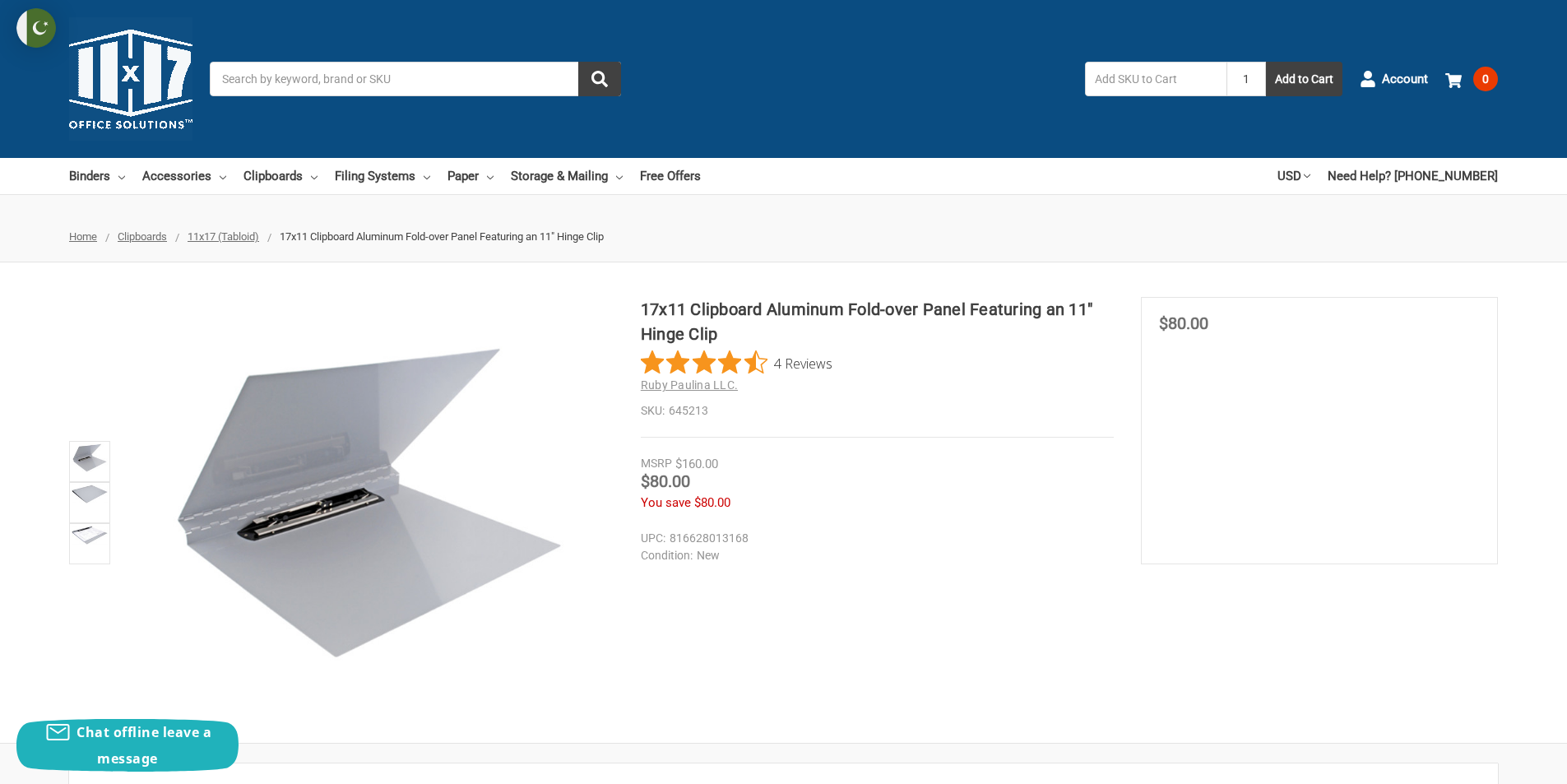
click at [1248, 75] on input "1" at bounding box center [1246, 78] width 39 height 34
type input "3"
click at [1274, 80] on button "Add to Cart" at bounding box center [1303, 78] width 76 height 34
click at [36, 30] on img at bounding box center [36, 27] width 39 height 39
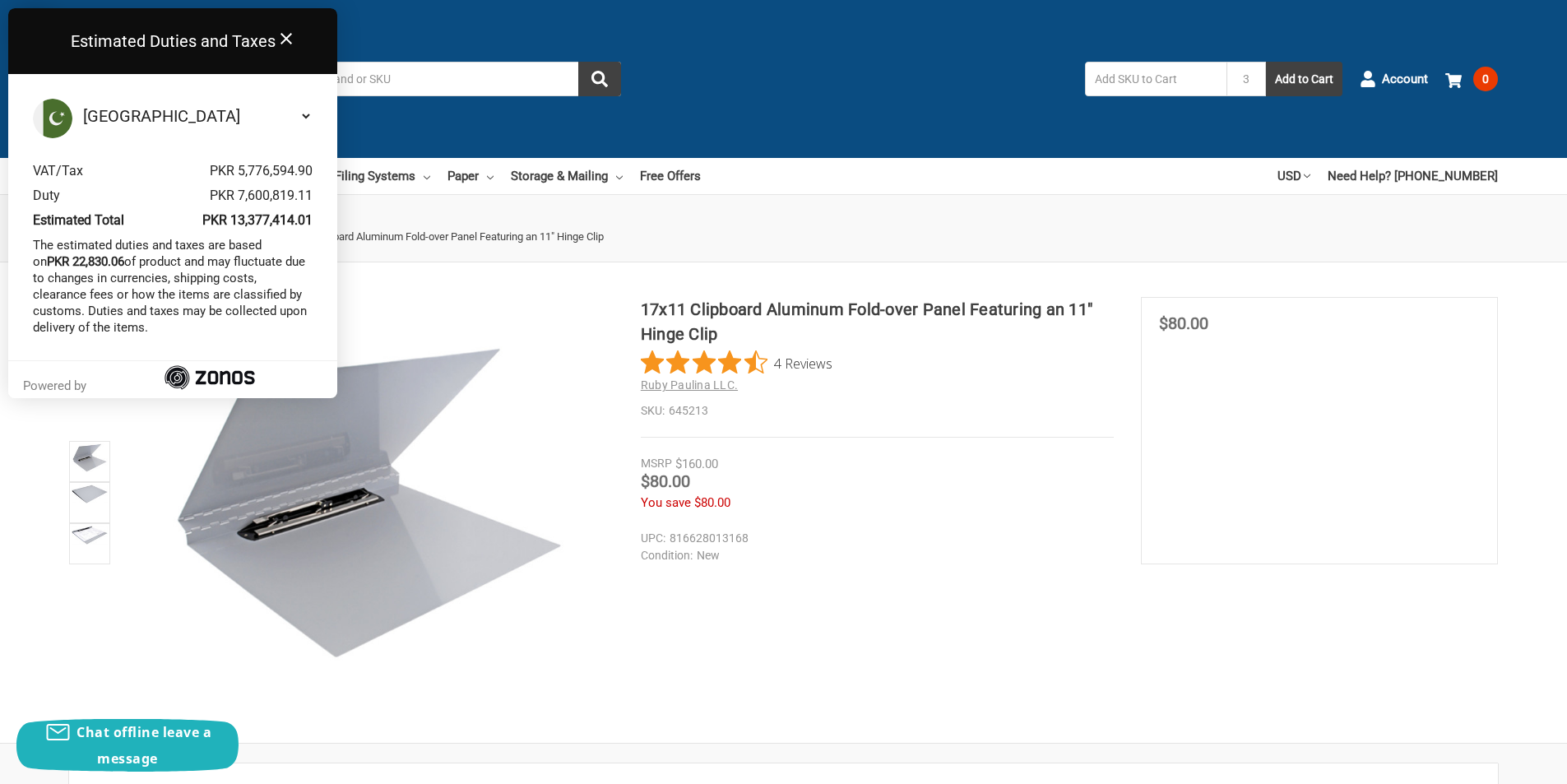
click at [126, 111] on select "Select your country Albania Algeria American Samoa Andorra Angola Anguilla Anti…" at bounding box center [196, 116] width 233 height 34
select select "US"
click at [80, 99] on select "Select your country Albania Algeria American Samoa Andorra Angola Anguilla Anti…" at bounding box center [196, 116] width 233 height 34
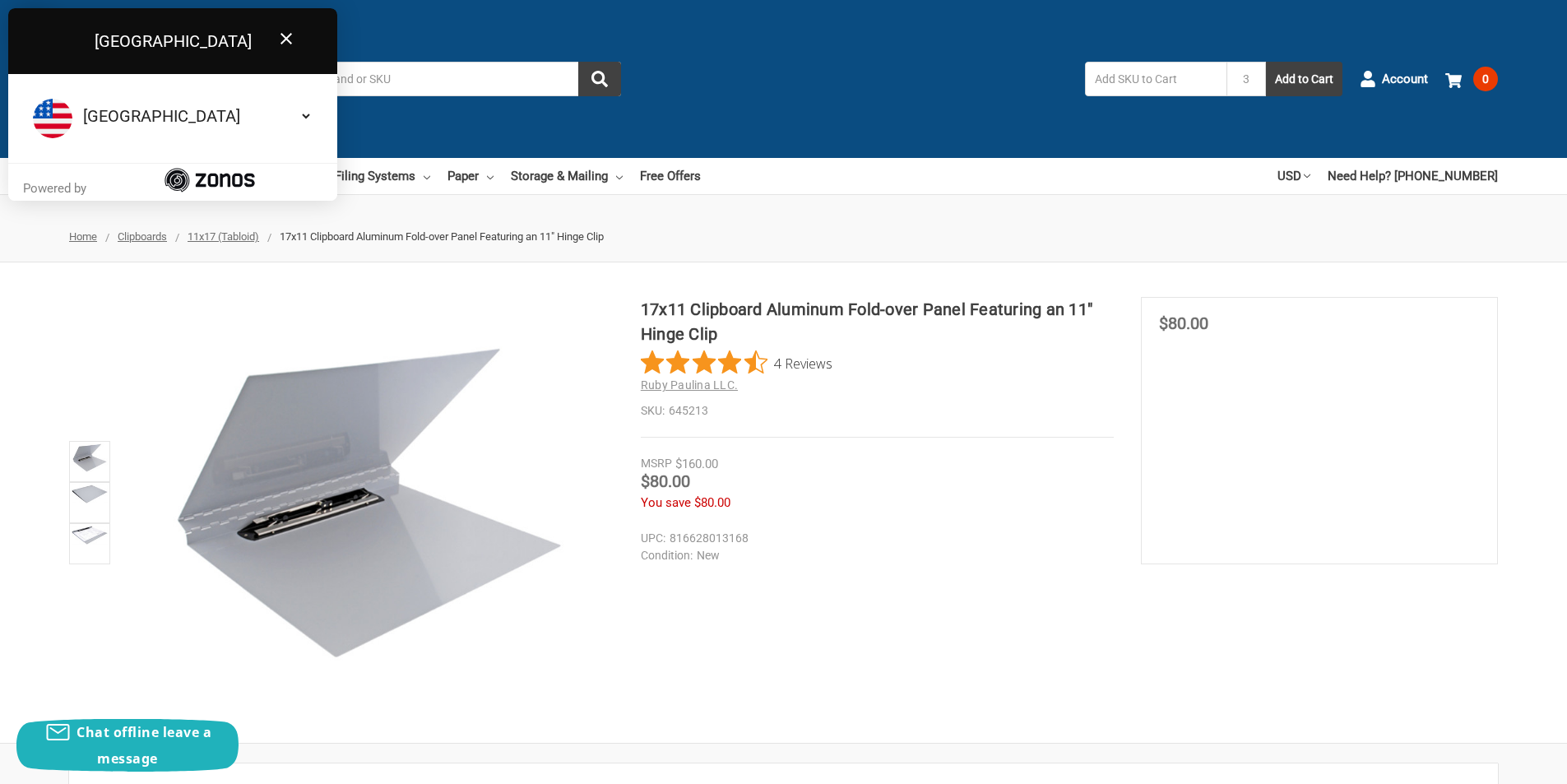
click at [288, 38] on icon "Close" at bounding box center [286, 38] width 20 height 20
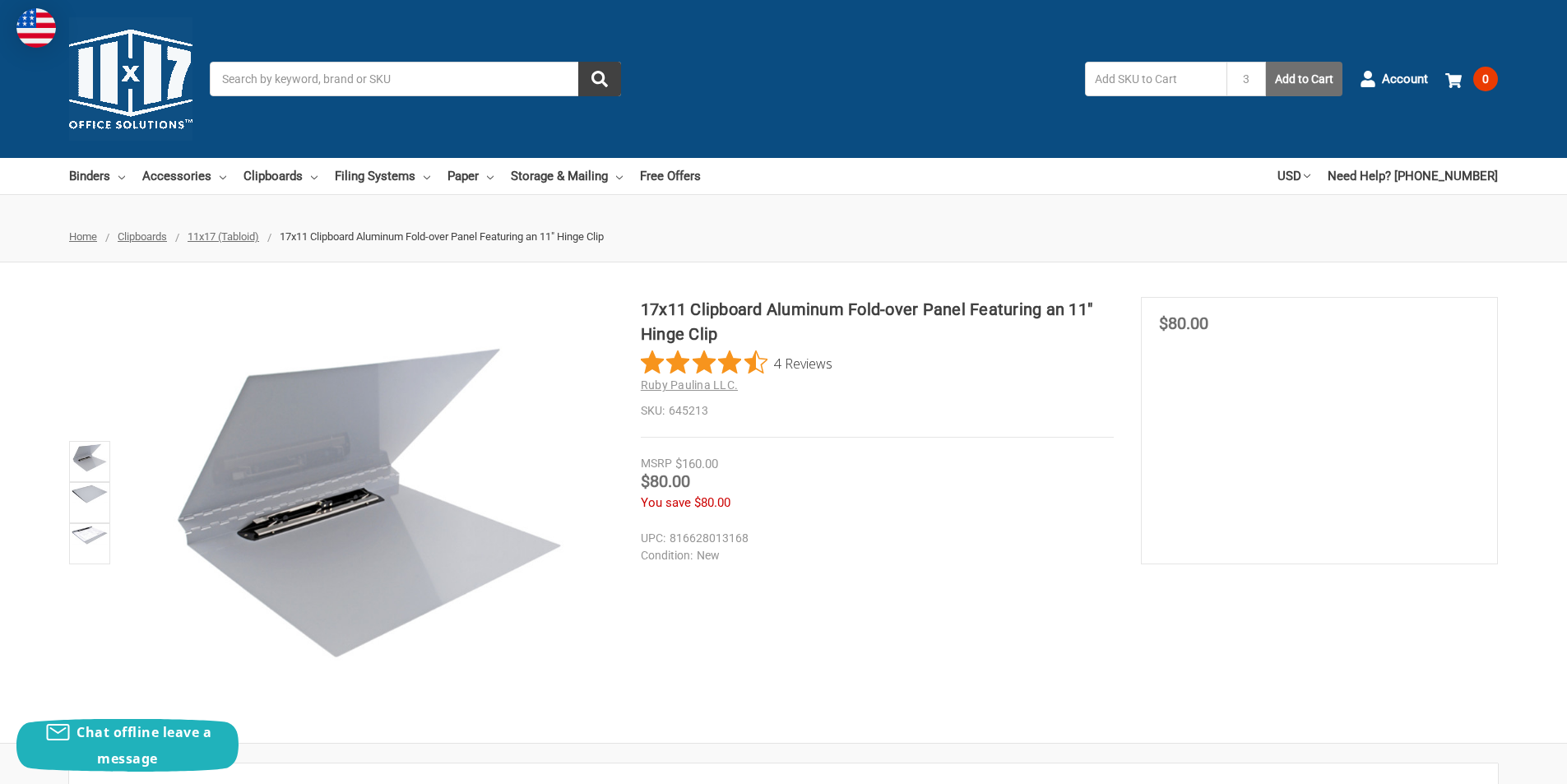
click at [1305, 71] on button "Add to Cart" at bounding box center [1303, 78] width 76 height 34
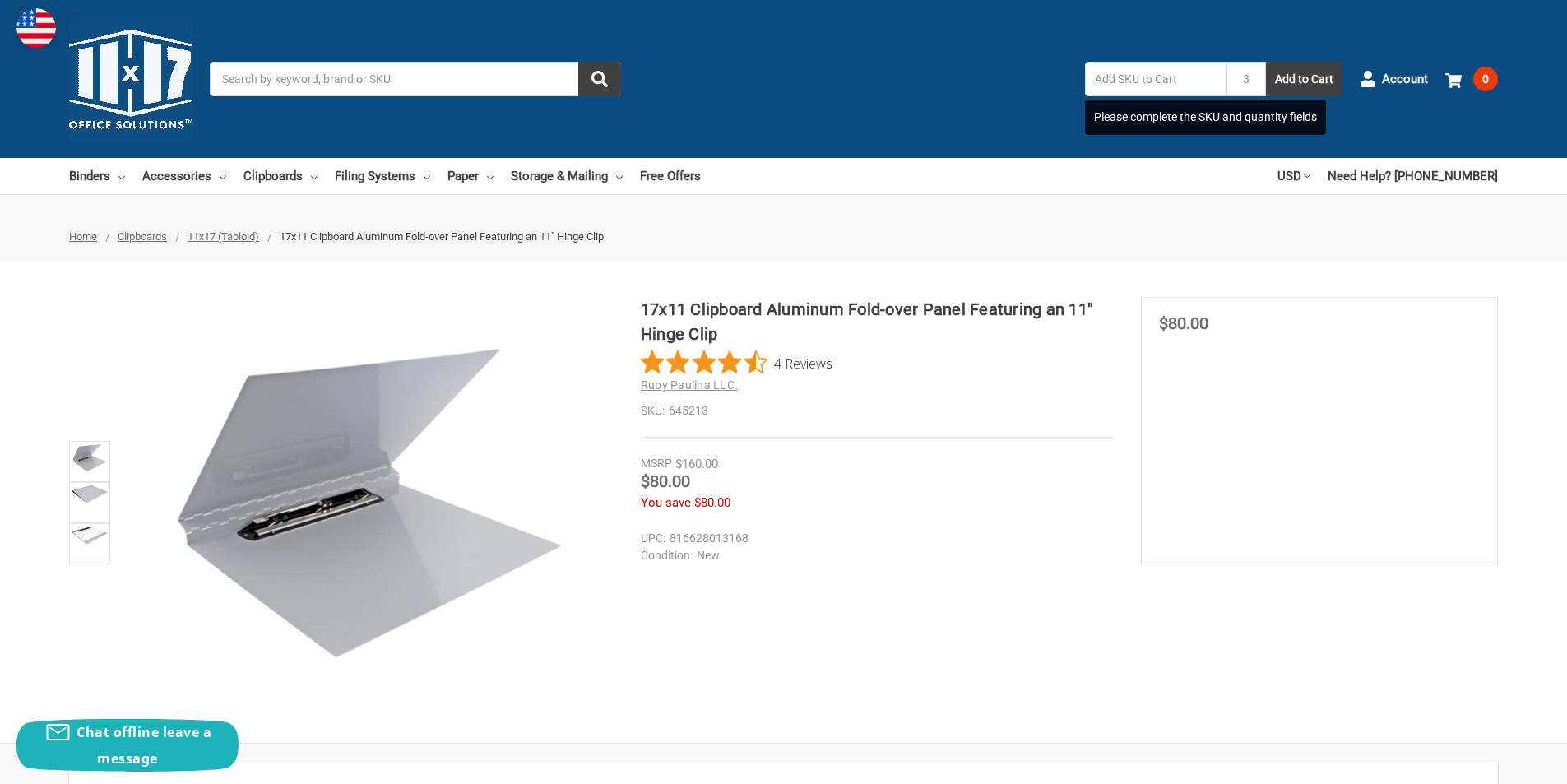
click at [1174, 80] on input "text" at bounding box center [1156, 78] width 142 height 34
click at [687, 411] on dd "645213" at bounding box center [877, 411] width 473 height 18
copy dd "645213"
click at [1190, 88] on input "text" at bounding box center [1156, 78] width 142 height 34
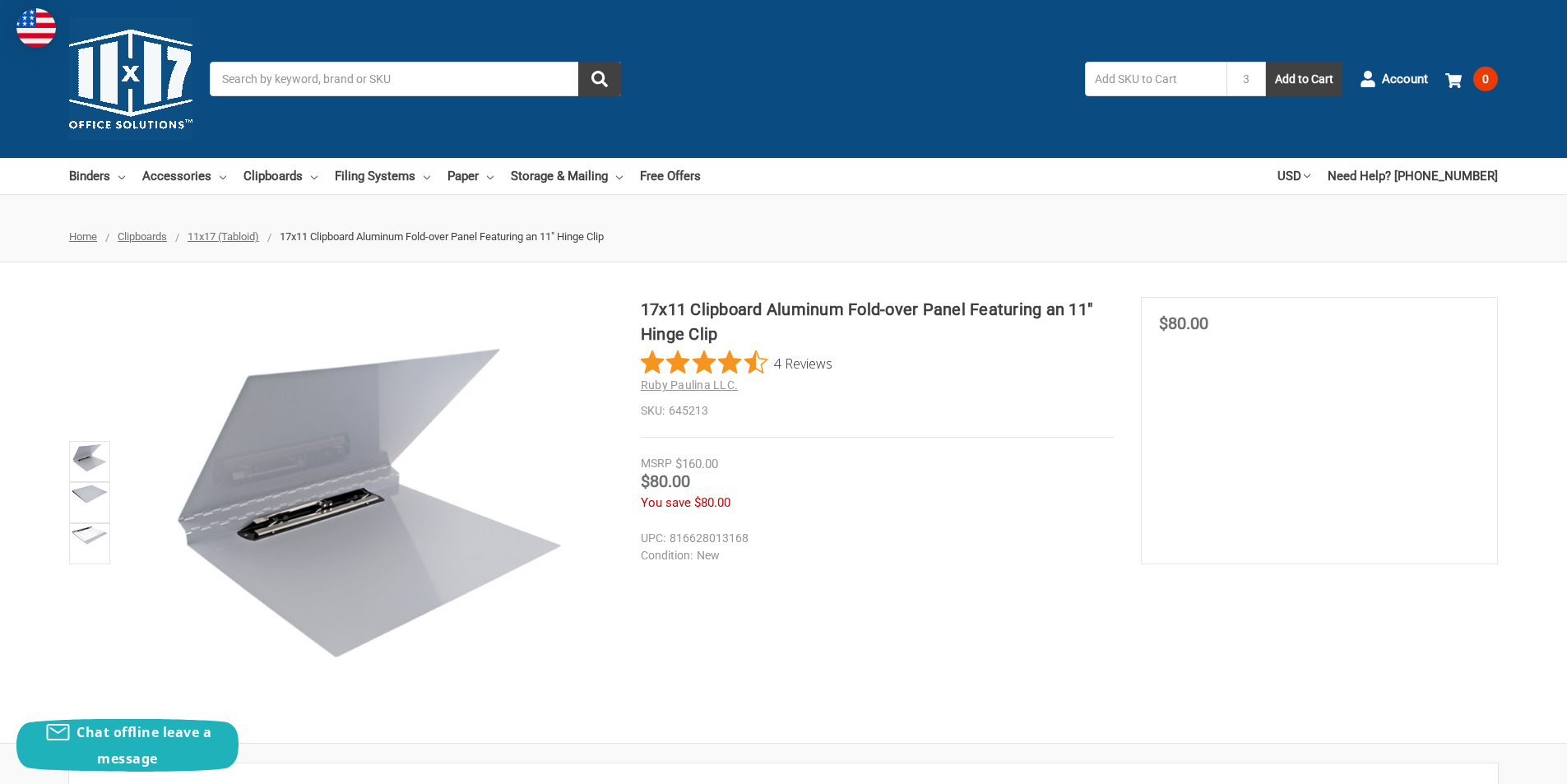
paste input "645213"
type input "645213"
click at [1339, 75] on button "Add to Cart" at bounding box center [1303, 78] width 76 height 34
click at [1243, 75] on input "1" at bounding box center [1246, 78] width 39 height 34
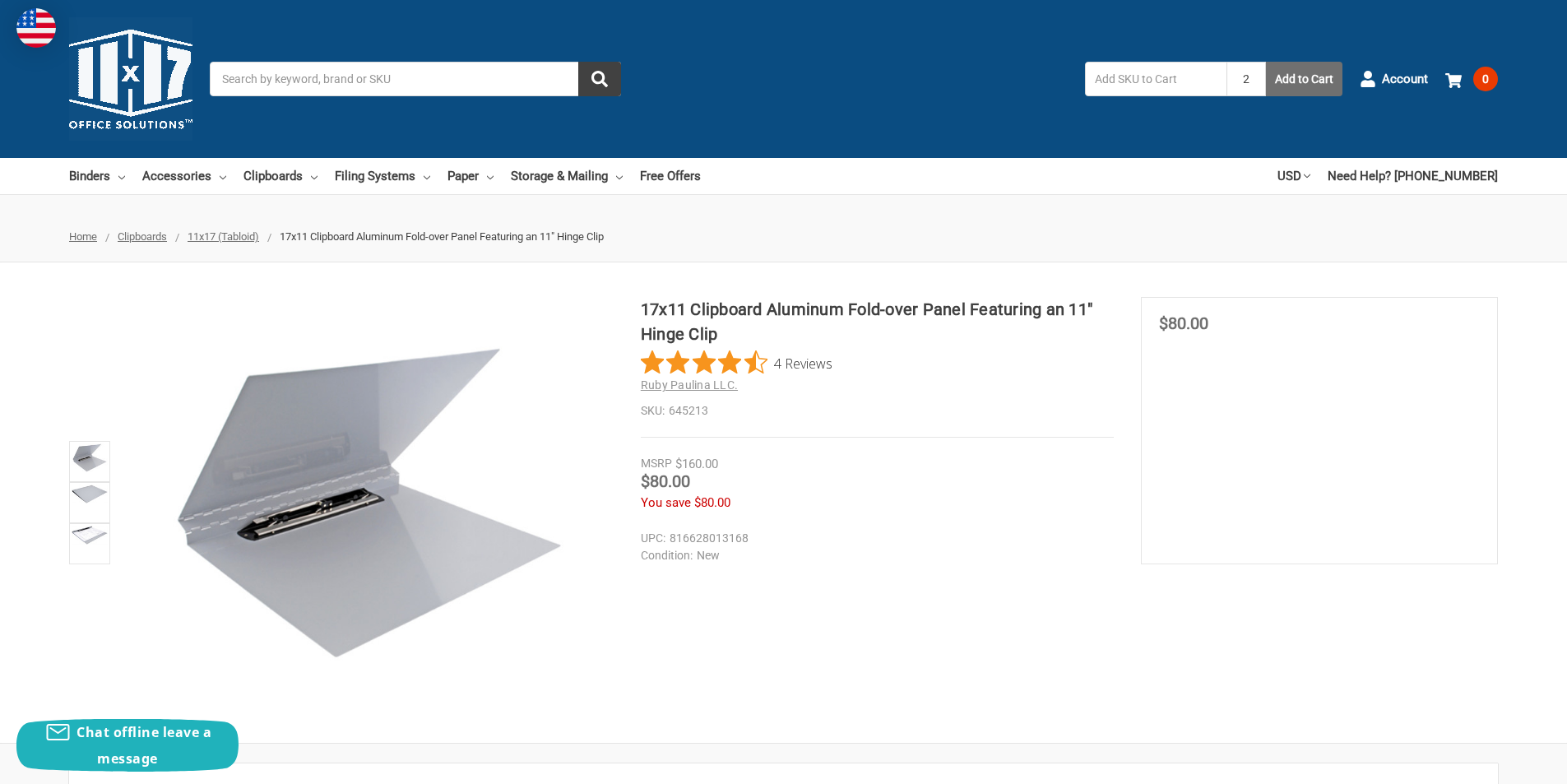
type input "2"
click at [1272, 80] on button "Add to Cart" at bounding box center [1303, 78] width 76 height 34
click at [690, 402] on dd "645213" at bounding box center [877, 411] width 473 height 18
copy dd "645213"
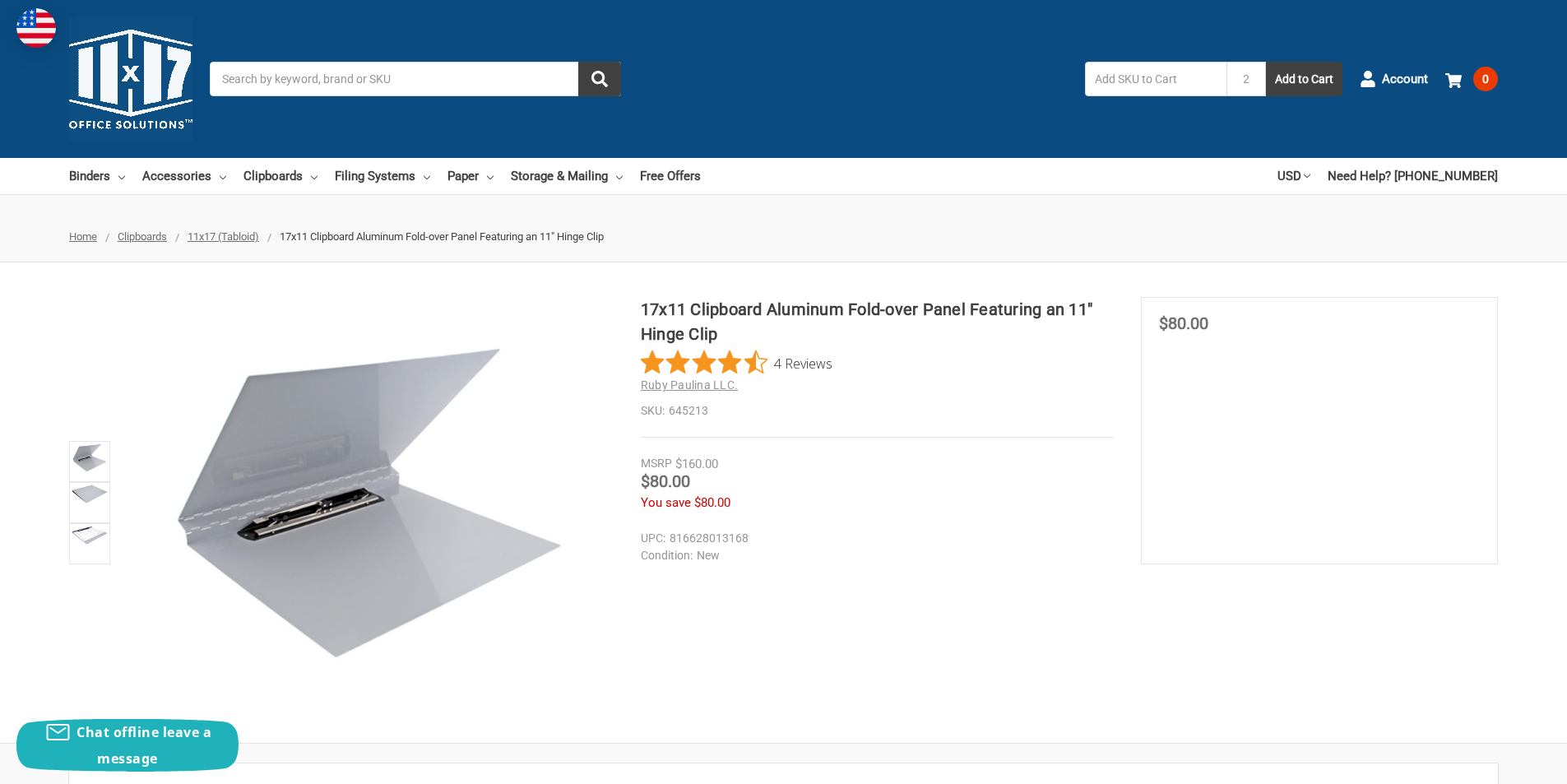
click at [1150, 88] on input "text" at bounding box center [1156, 78] width 142 height 34
paste input "645213"
type input "645213"
click at [1322, 85] on button "Add to Cart" at bounding box center [1303, 78] width 76 height 34
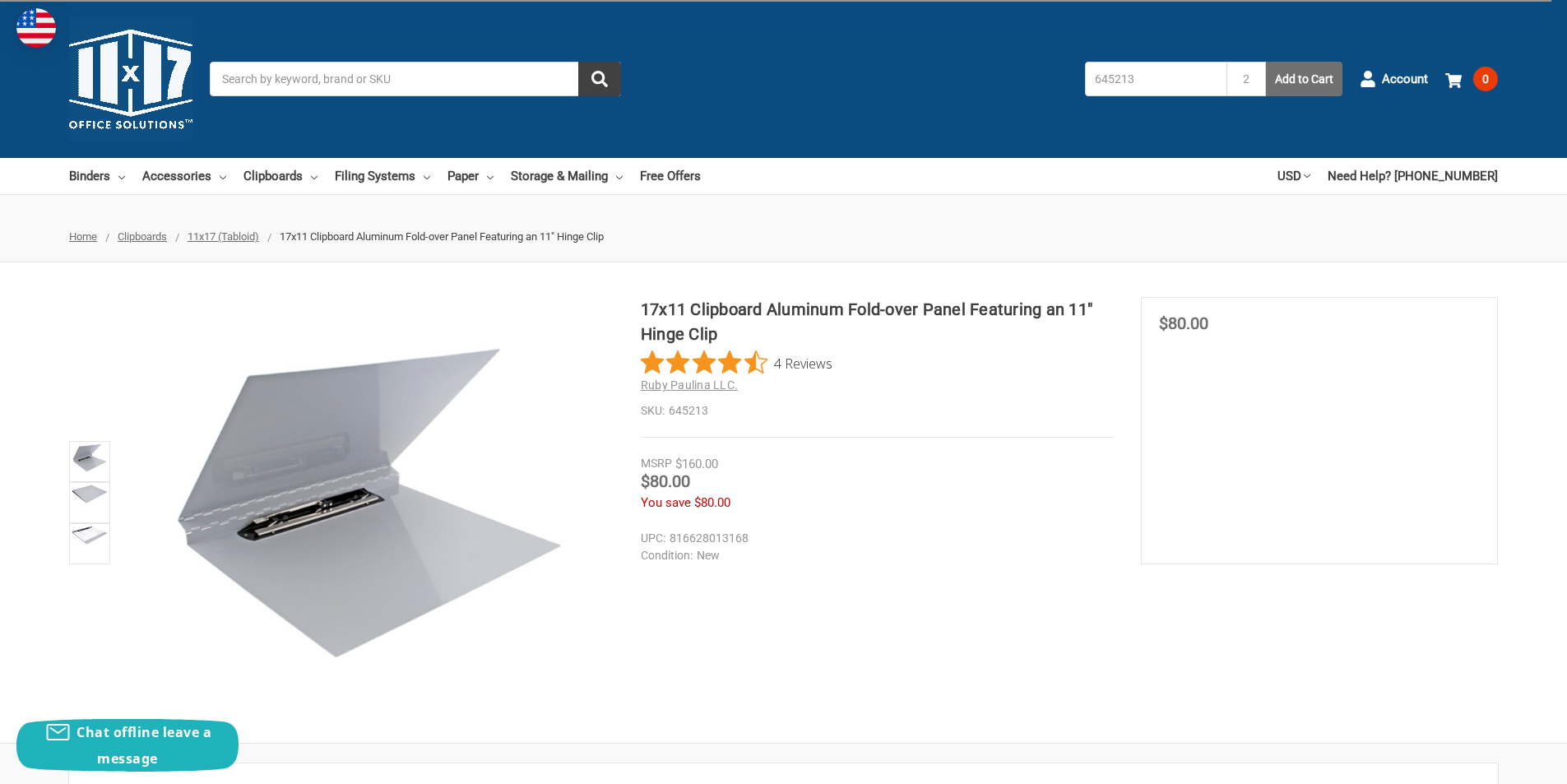
type input "1"
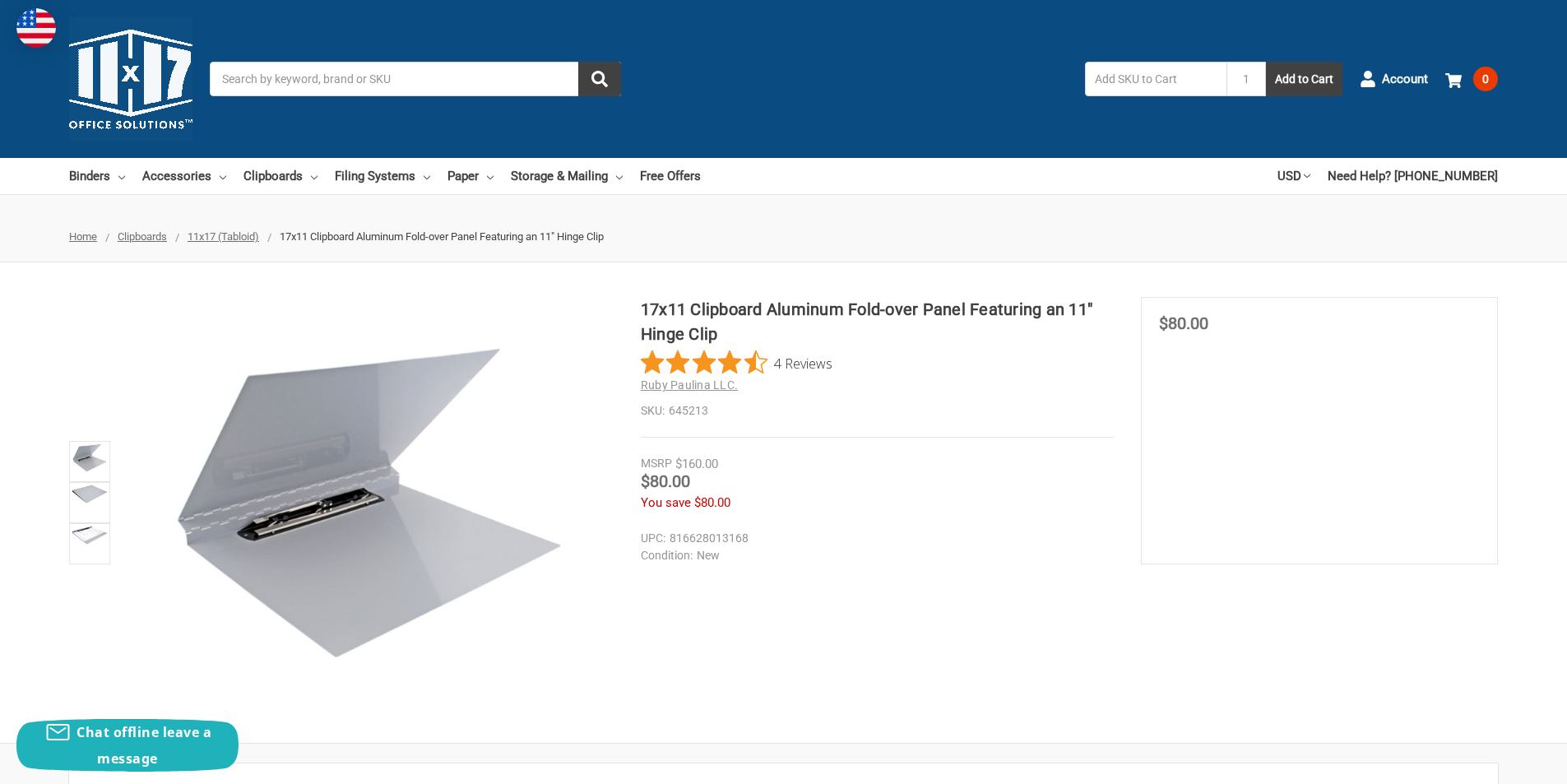
click at [692, 410] on dd "645213" at bounding box center [877, 411] width 473 height 18
copy dd "645213"
paste input "645213"
click at [1136, 92] on input "645213" at bounding box center [1156, 78] width 142 height 34
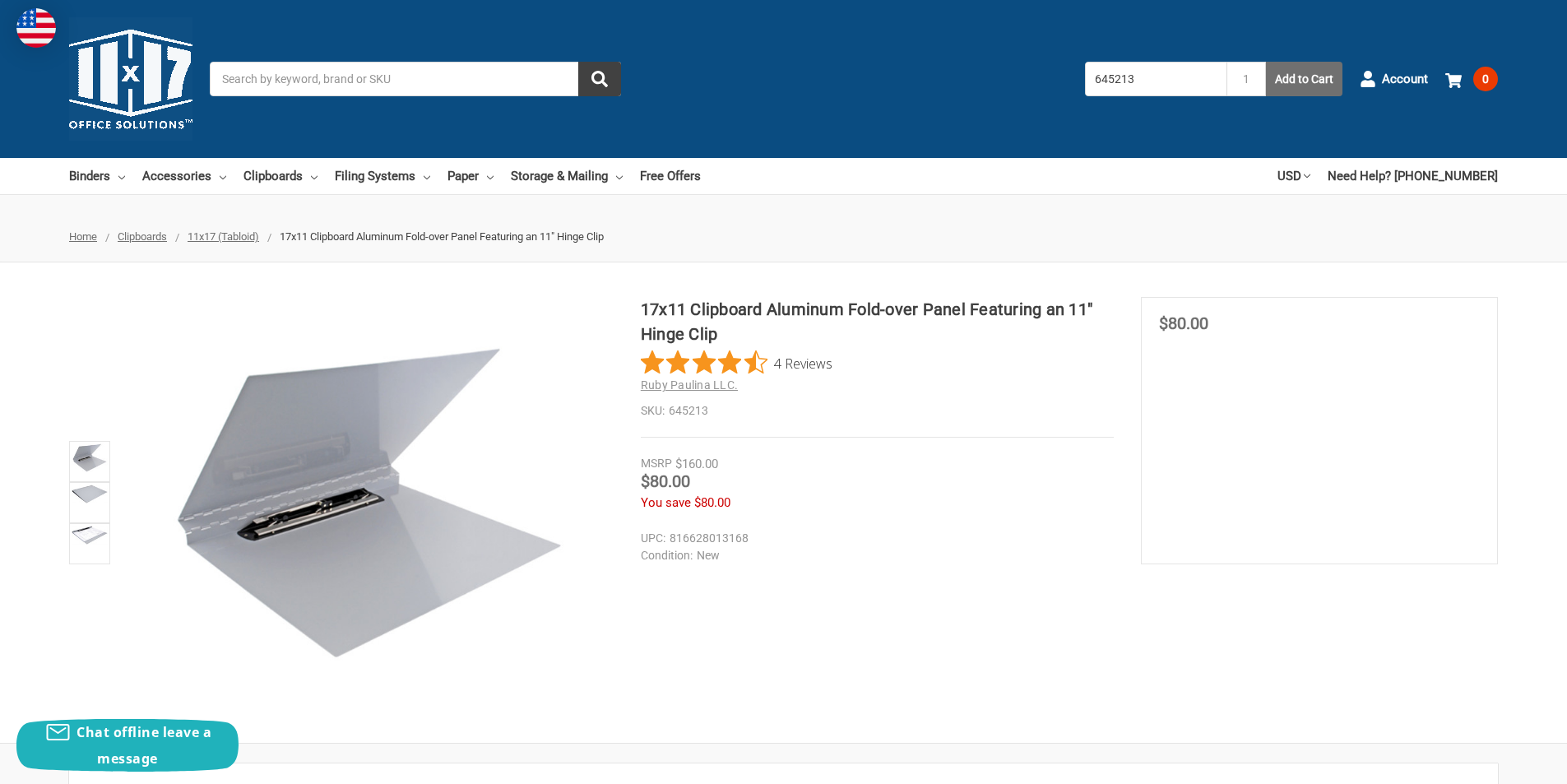
type input "645213"
click at [1327, 82] on button "Add to Cart" at bounding box center [1303, 78] width 76 height 34
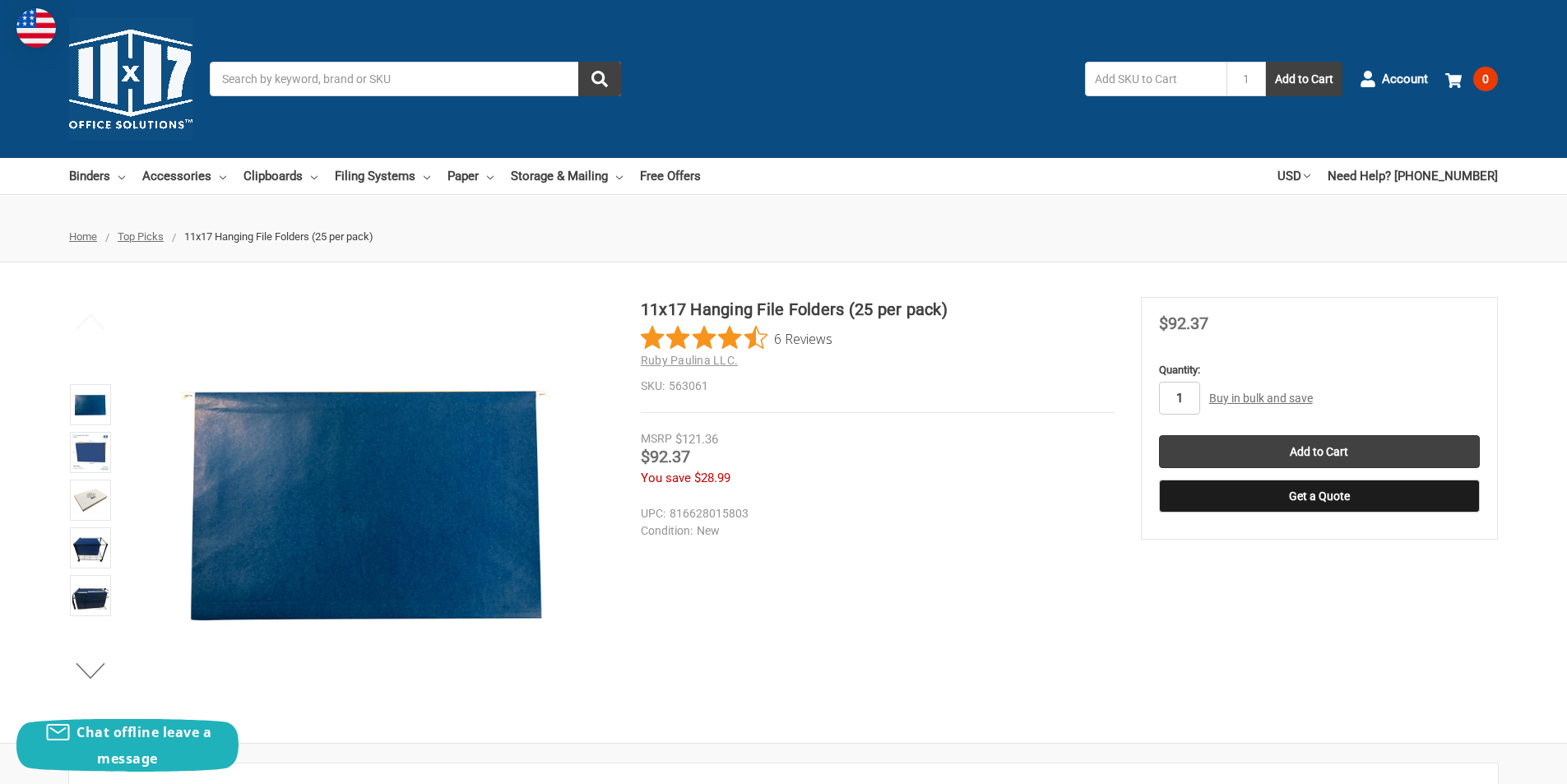
click at [1176, 403] on input "1" at bounding box center [1179, 398] width 41 height 33
type input "3"
click at [1318, 461] on input "Add to Cart" at bounding box center [1319, 452] width 321 height 33
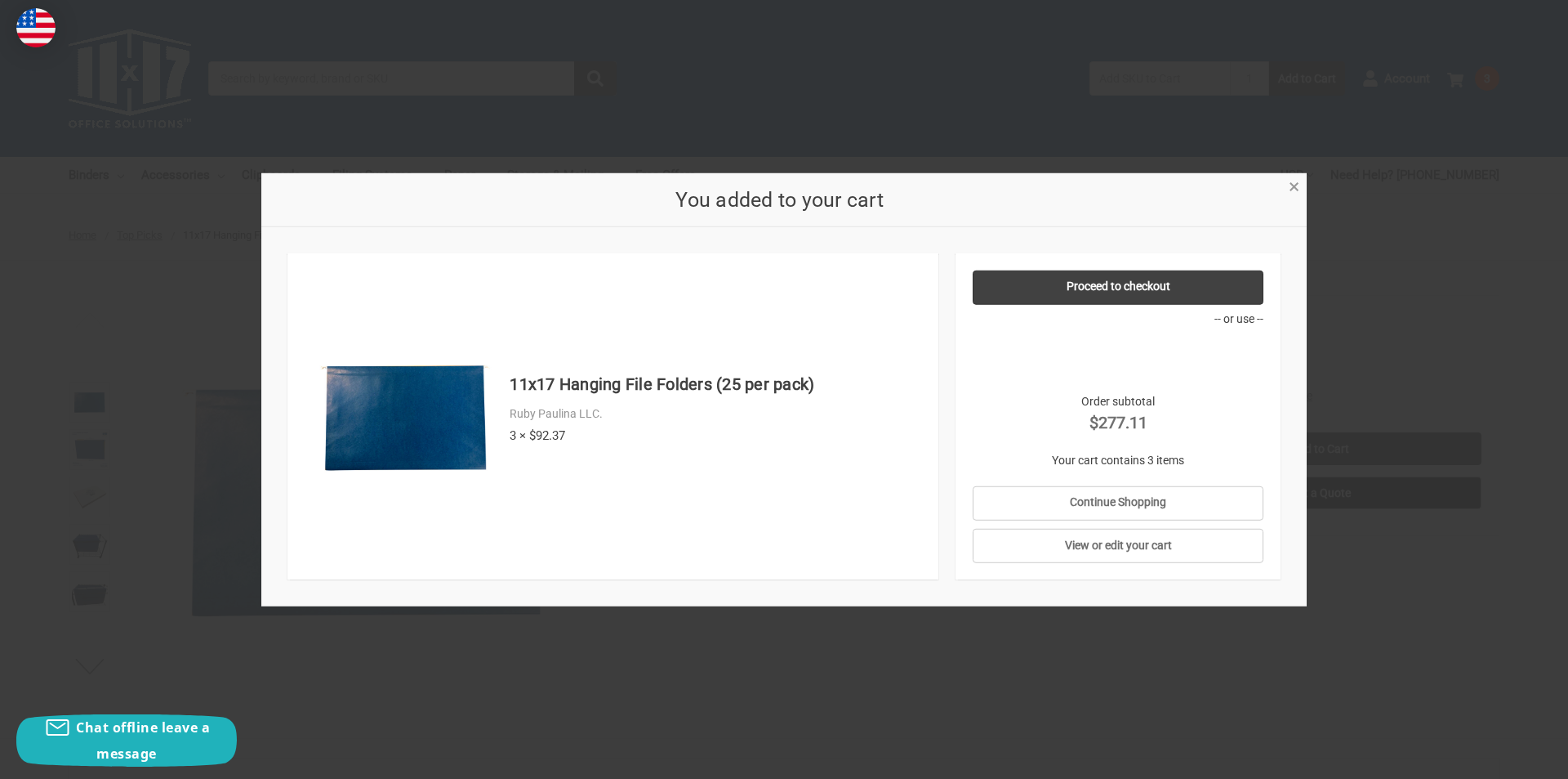
click at [1289, 183] on span "×" at bounding box center [1294, 186] width 10 height 23
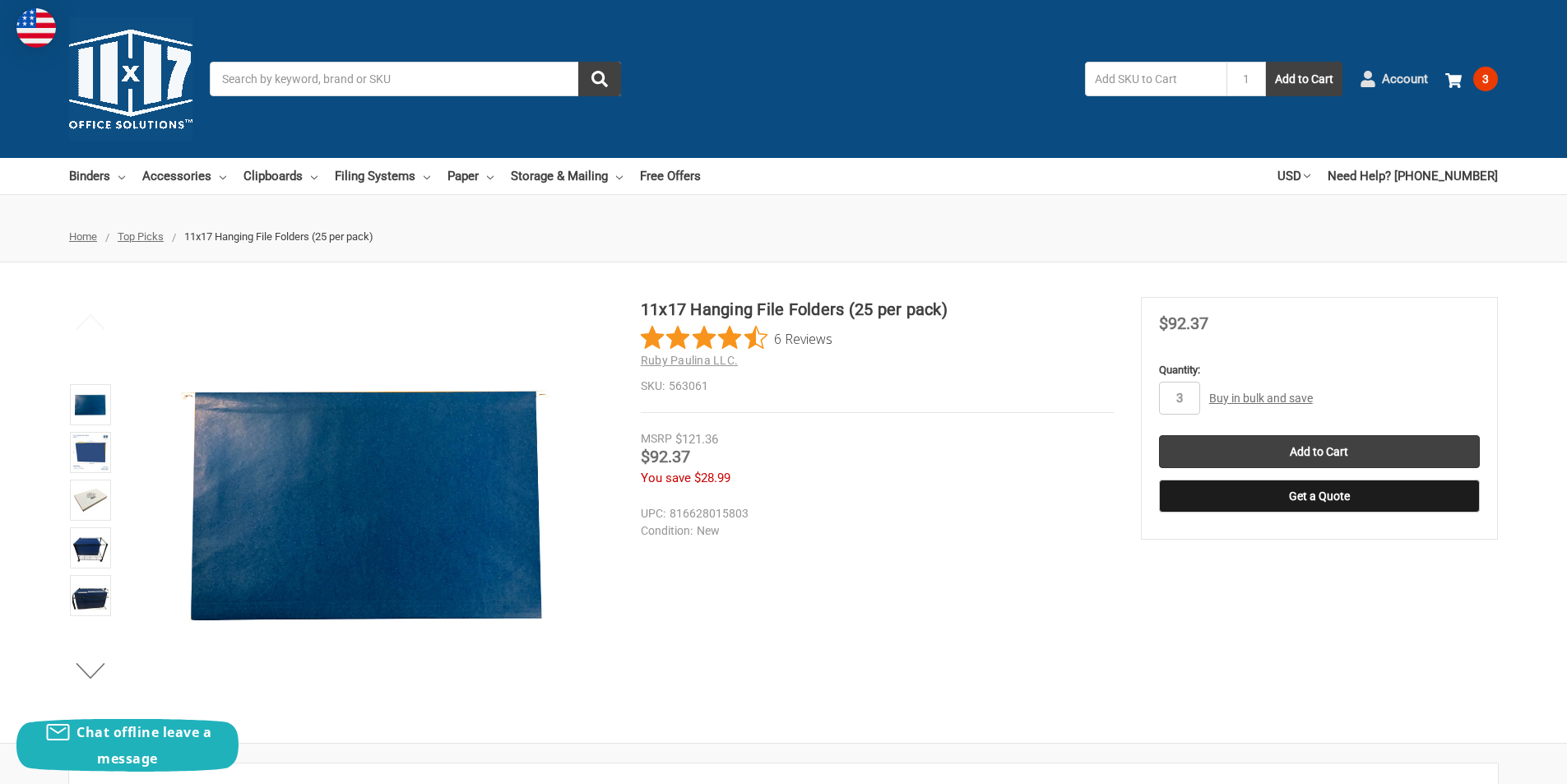
click at [1373, 70] on link "Account" at bounding box center [1394, 79] width 68 height 43
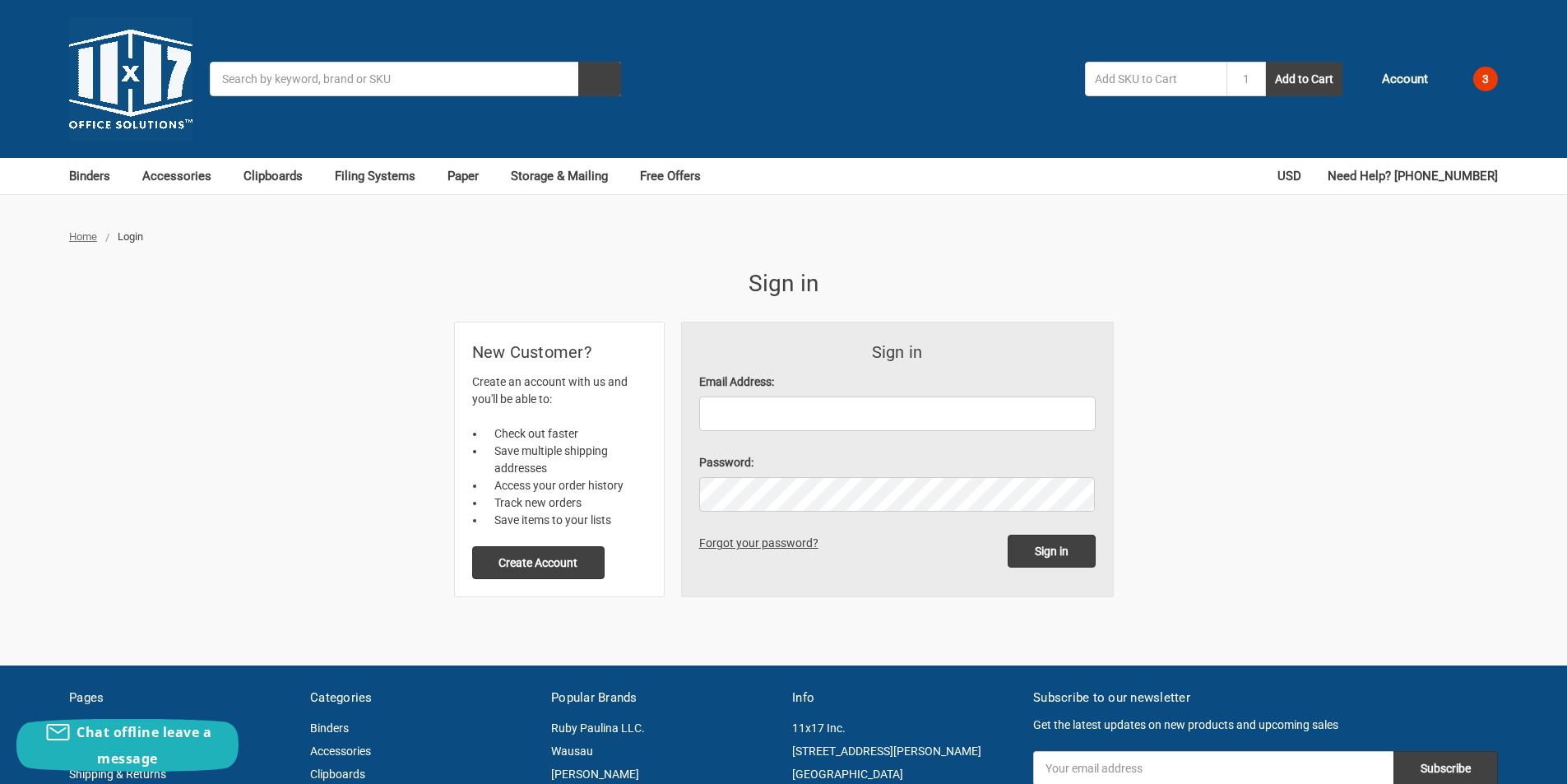
click at [545, 567] on button "Create Account" at bounding box center [538, 563] width 133 height 33
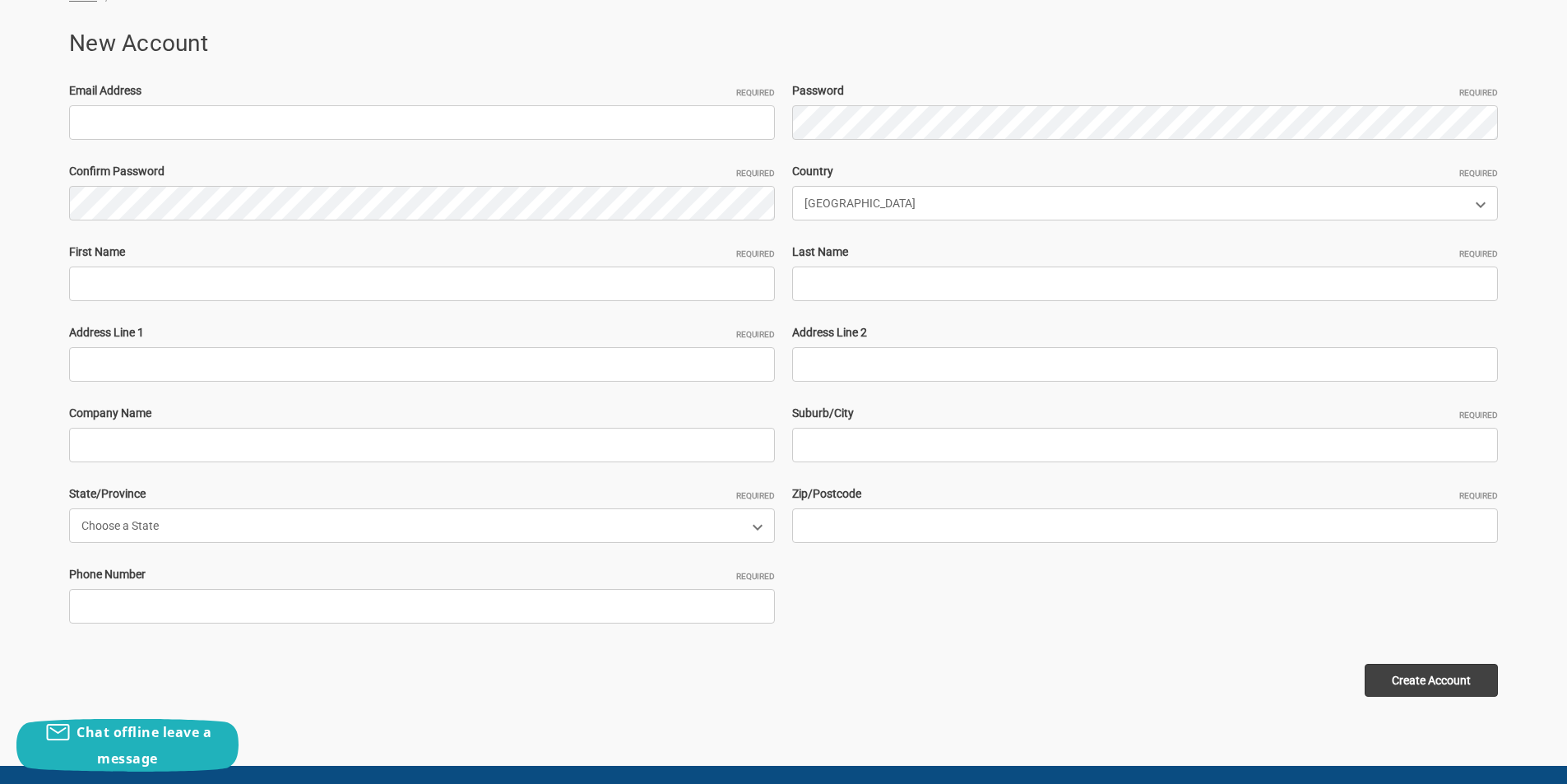
scroll to position [247, 0]
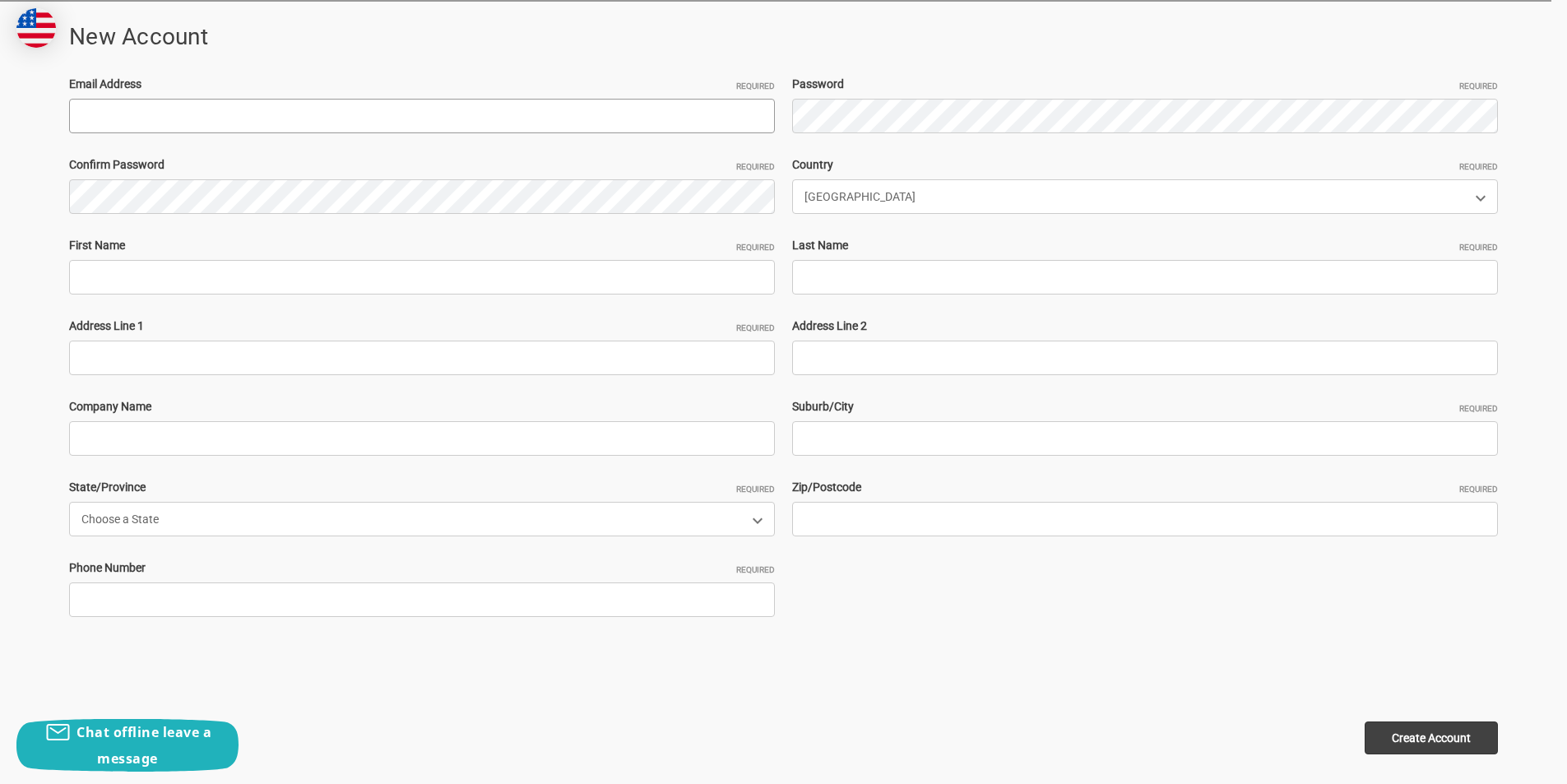
click at [302, 115] on input "Email Address Required" at bounding box center [422, 116] width 706 height 34
paste input "[EMAIL_ADDRESS][DOMAIN_NAME]"
type input "[EMAIL_ADDRESS][DOMAIN_NAME]"
drag, startPoint x: 152, startPoint y: 120, endPoint x: 0, endPoint y: 112, distance: 152.2
click at [0, 112] on div "Home Create Account New Account Email Address Required TawanaTodd8874@outlook.c…" at bounding box center [784, 376] width 1567 height 789
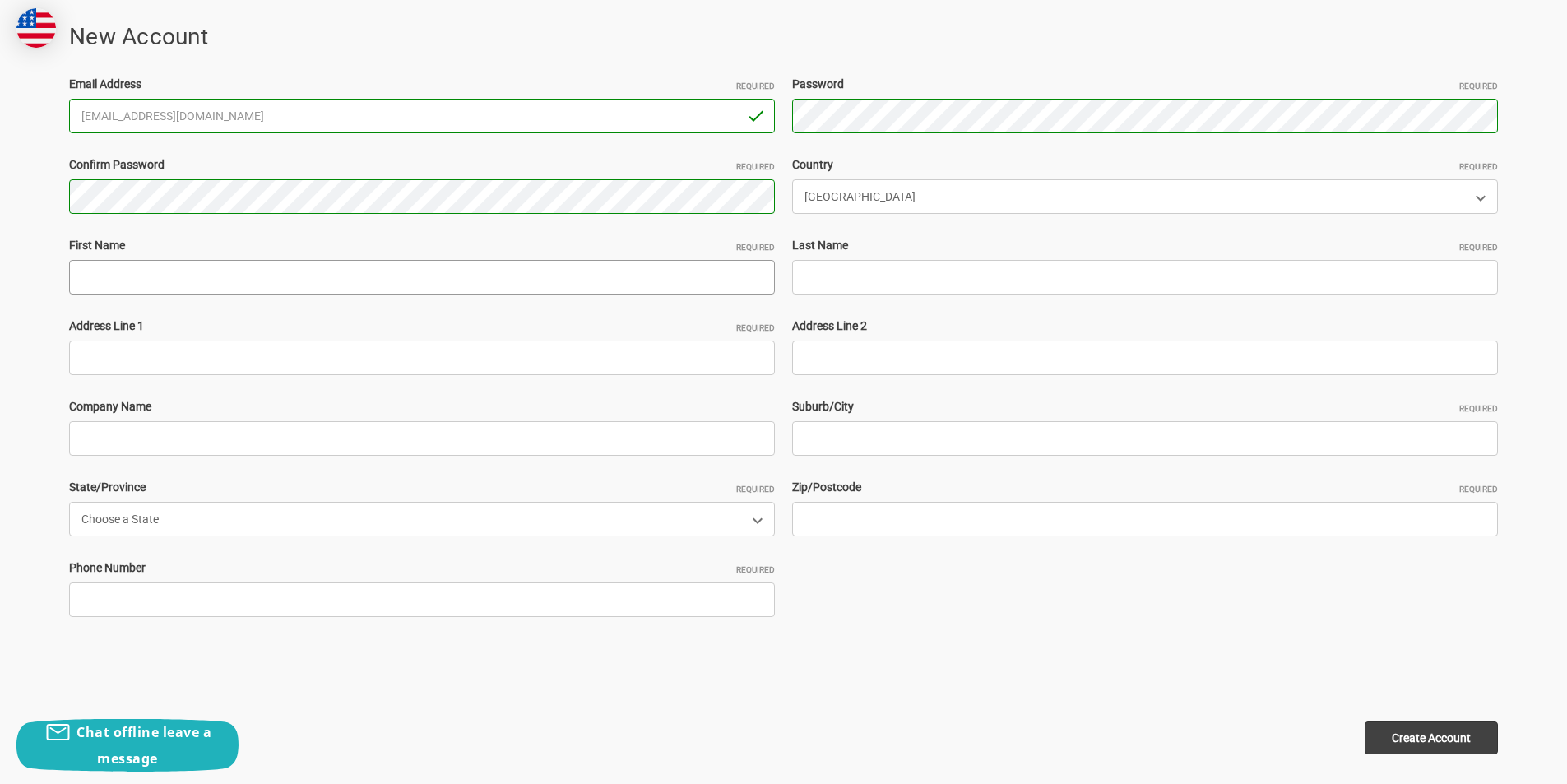
click at [175, 285] on input "First Name Required" at bounding box center [422, 276] width 706 height 34
paste input "TawanaTodd8"
drag, startPoint x: 123, startPoint y: 263, endPoint x: 497, endPoint y: 280, distance: 374.4
click at [434, 276] on input "TawanaTodd8" at bounding box center [422, 276] width 706 height 34
type input "[PERSON_NAME]"
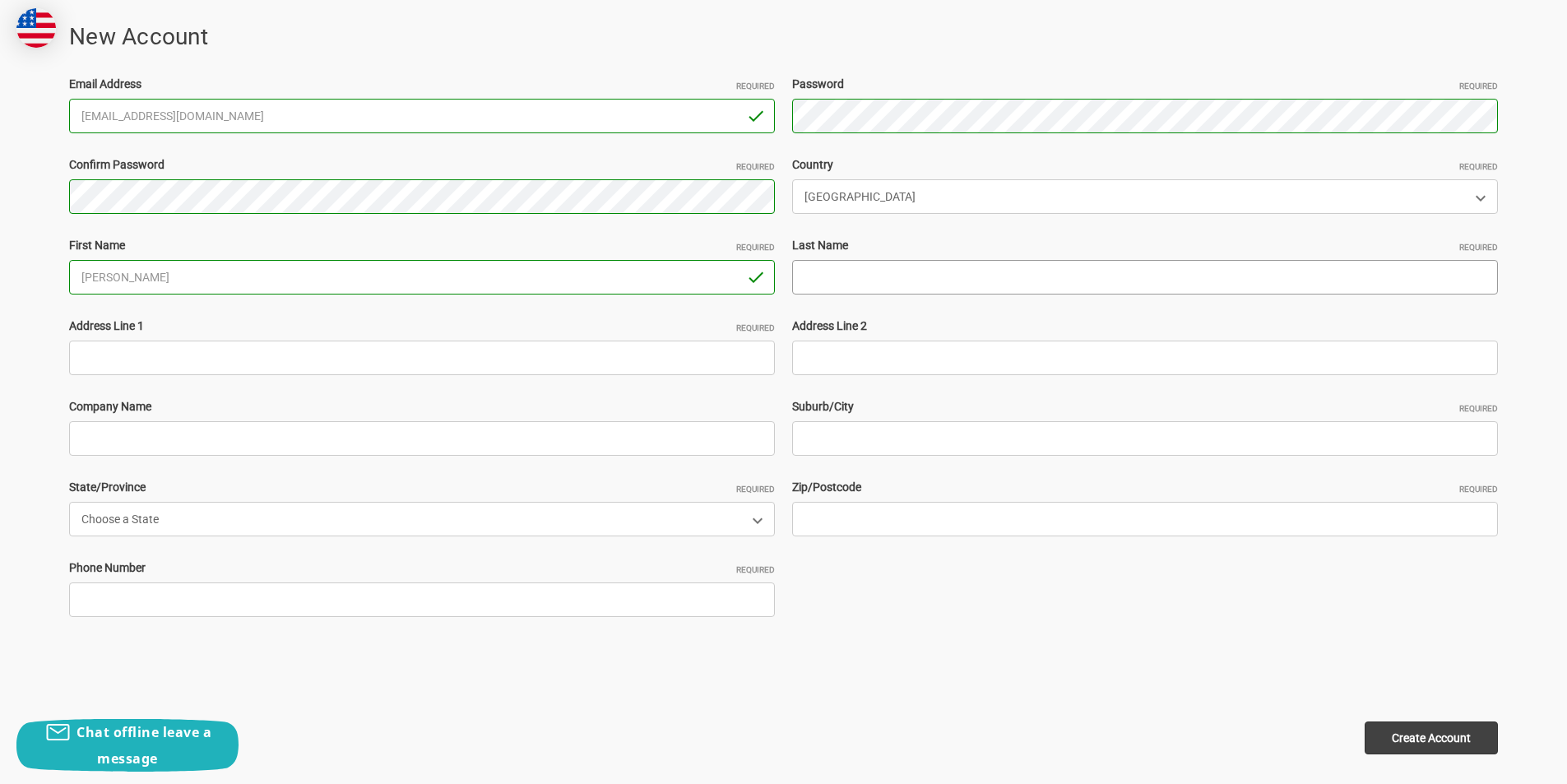
click at [870, 271] on input "Last Name Required" at bounding box center [1145, 276] width 706 height 34
paste input "Todd8"
type input "[PERSON_NAME]"
click at [239, 354] on input "Address Line 1 Required" at bounding box center [422, 357] width 706 height 34
paste input "663 Waymarket Dr, Ann Arbor Michigan 48103"
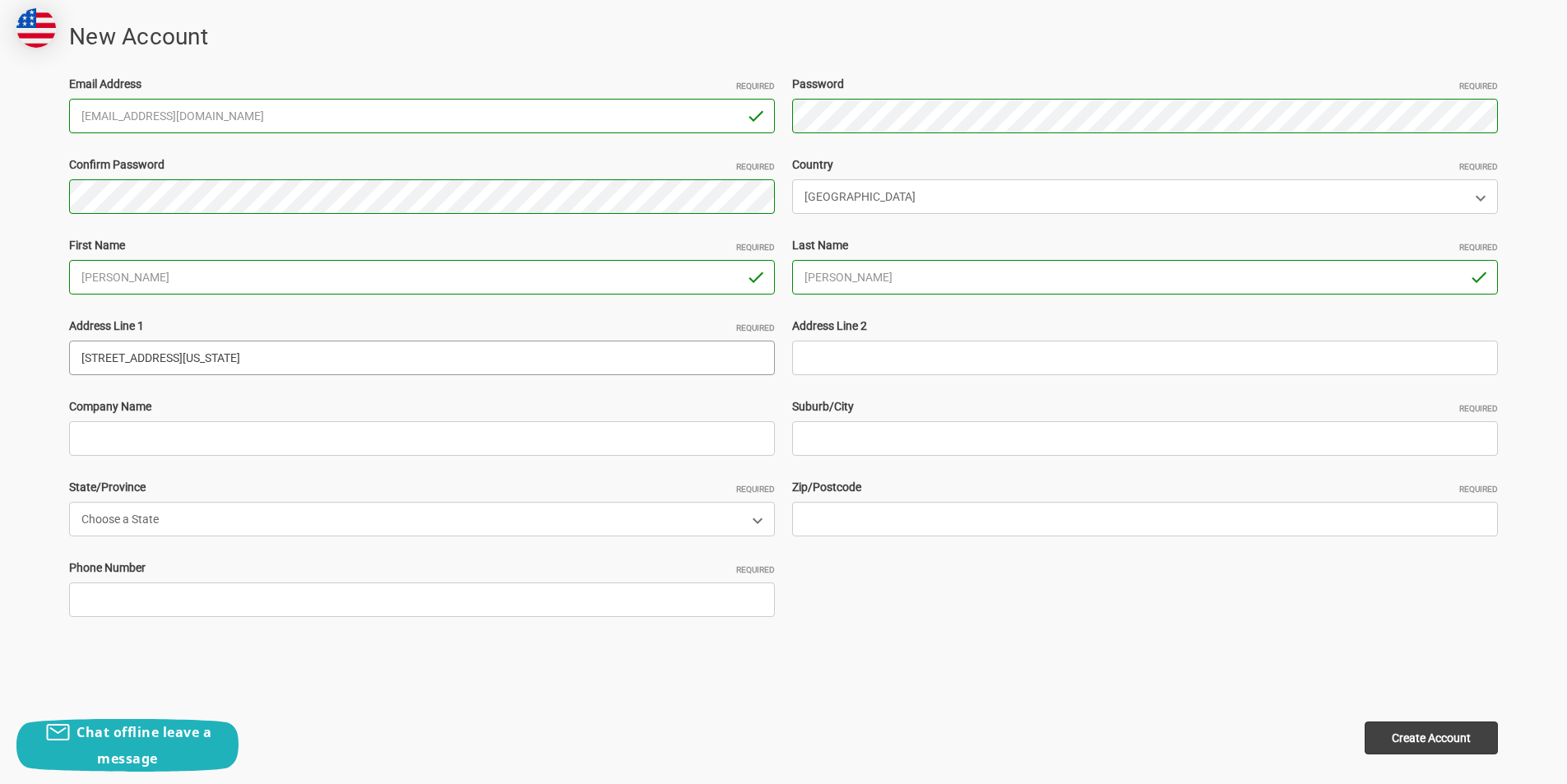
click at [375, 361] on input "663 Waymarket Dr, Ann Arbor Michigan 48103" at bounding box center [422, 357] width 706 height 34
type input "663 Waymarket Dr, Ann Arbor Michigan"
click at [840, 528] on input "Zip/Postcode Required" at bounding box center [1145, 518] width 706 height 34
paste input "48103"
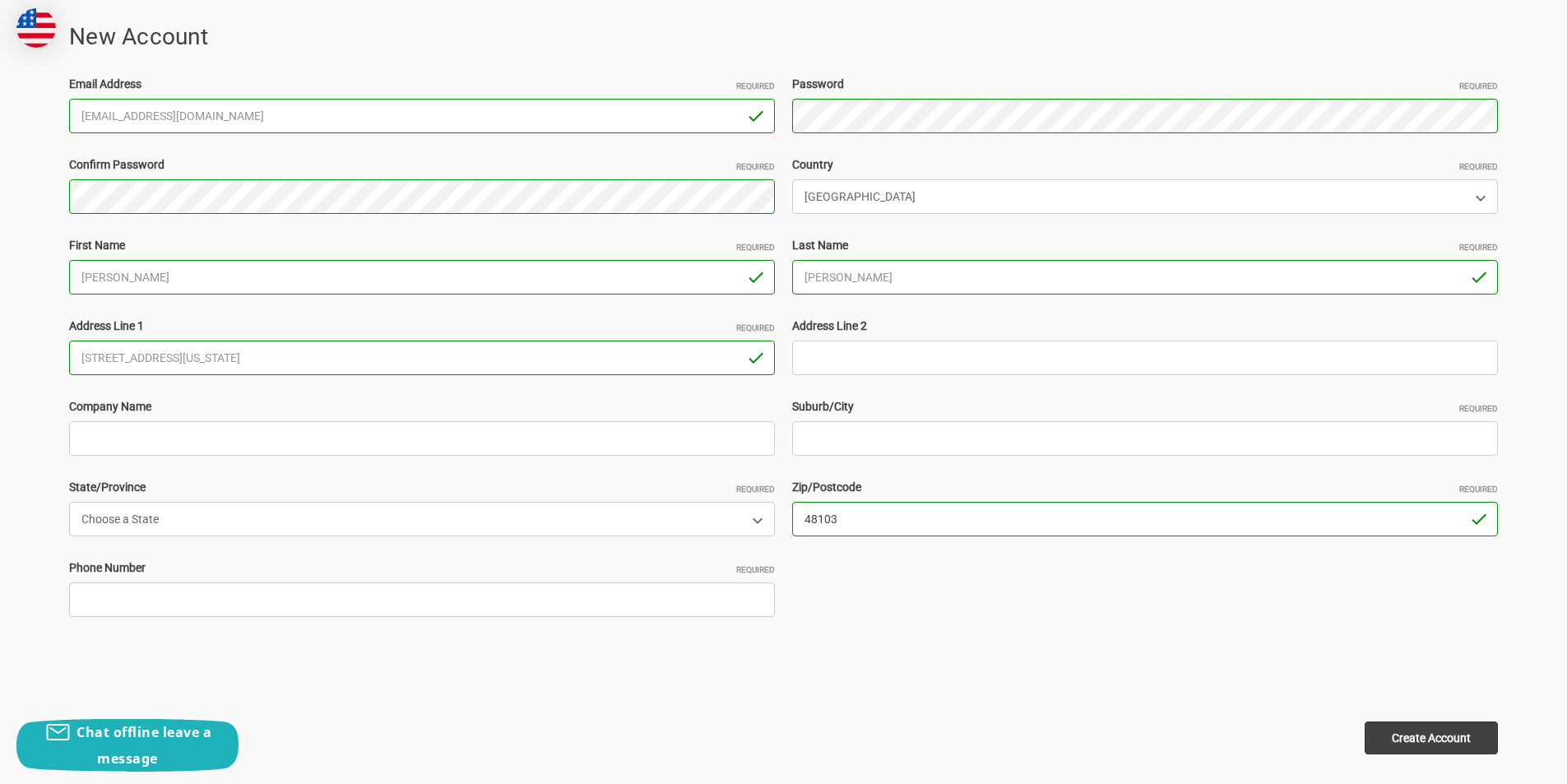
type input "48103"
drag, startPoint x: 232, startPoint y: 356, endPoint x: 180, endPoint y: 361, distance: 52.2
click at [180, 361] on input "663 Waymarket Dr, Ann Arbor Michigan" at bounding box center [422, 357] width 706 height 34
type input "663 Waymarket Dr, Michigan"
click at [826, 434] on input "Suburb/City Required" at bounding box center [1145, 438] width 706 height 34
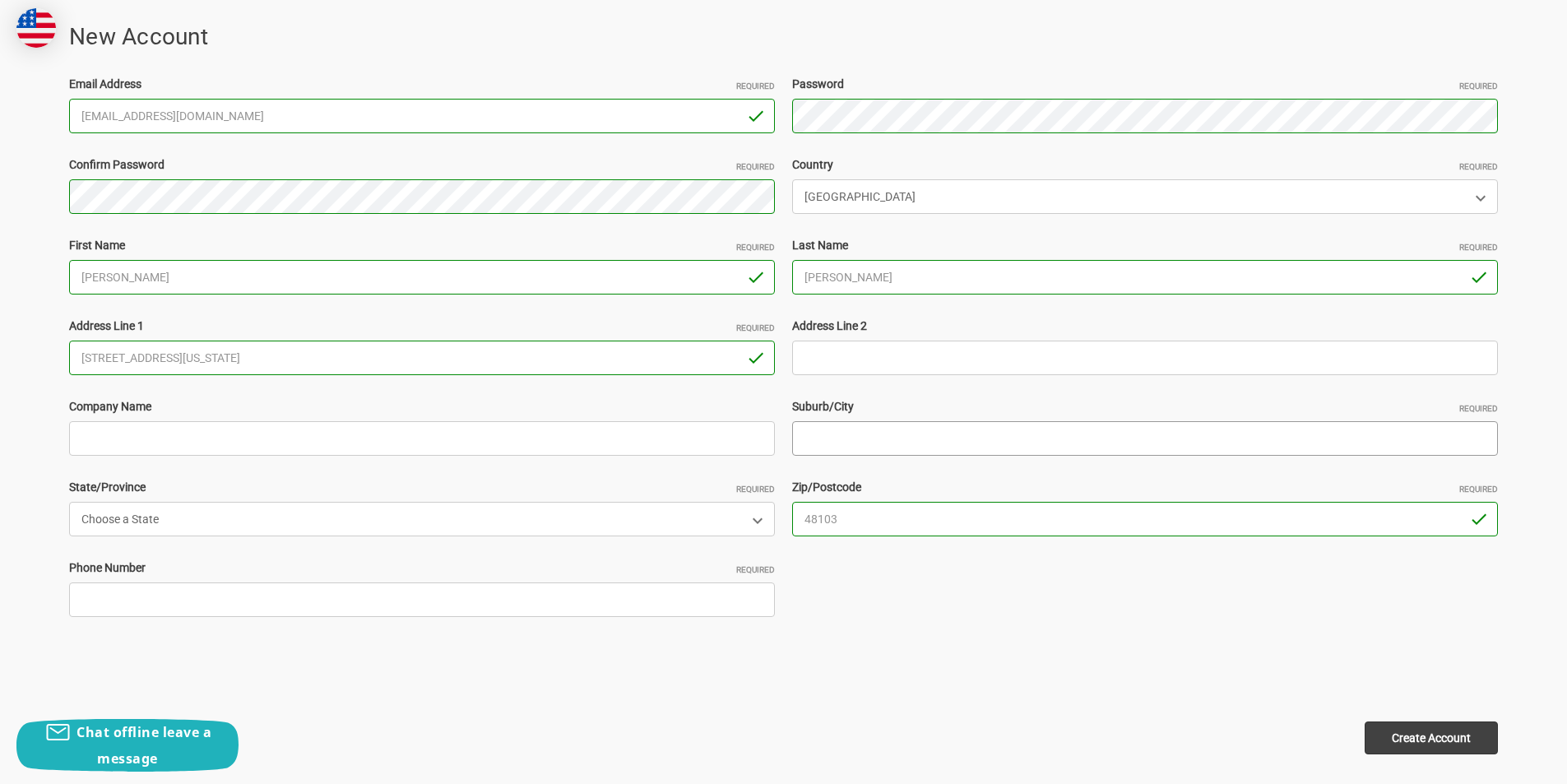
paste input "Ann Arbor"
type input "Ann Arbor"
drag, startPoint x: 174, startPoint y: 362, endPoint x: 608, endPoint y: 414, distance: 437.1
click at [608, 414] on div "Email Address Required TawanaTodd8874@outlook.com Password Required Confirm Pas…" at bounding box center [784, 357] width 1446 height 564
type input "663 Waymarket Dr"
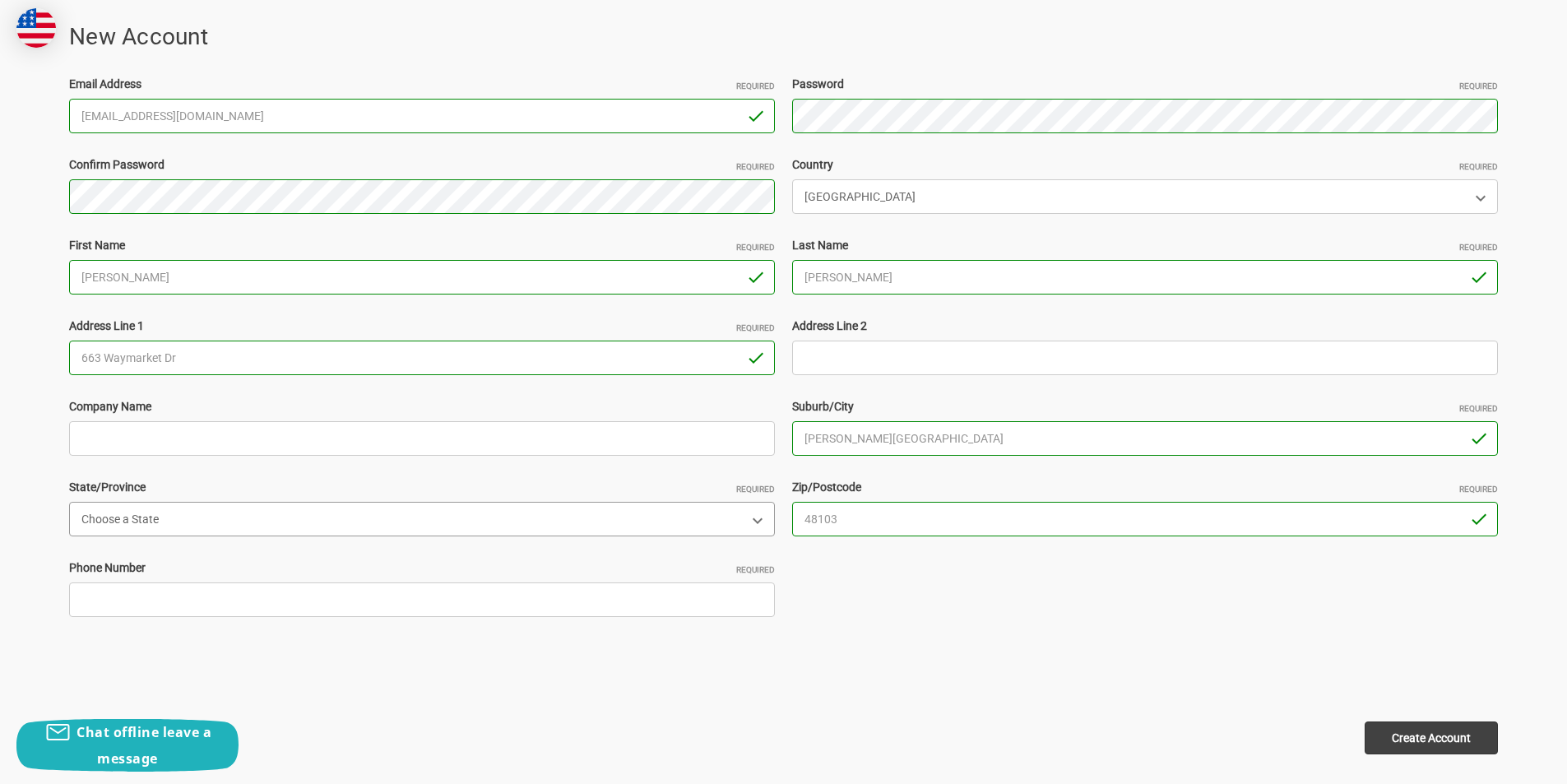
click at [292, 532] on select "Choose a State Alabama Alaska American Samoa Arizona Arkansas Armed Forces Afri…" at bounding box center [422, 518] width 706 height 34
select select "Michigan"
click at [69, 501] on select "Choose a State Alabama Alaska American Samoa Arizona Arkansas Armed Forces Afri…" at bounding box center [422, 518] width 706 height 34
click at [243, 589] on input "Phone Number Required" at bounding box center [422, 598] width 706 height 34
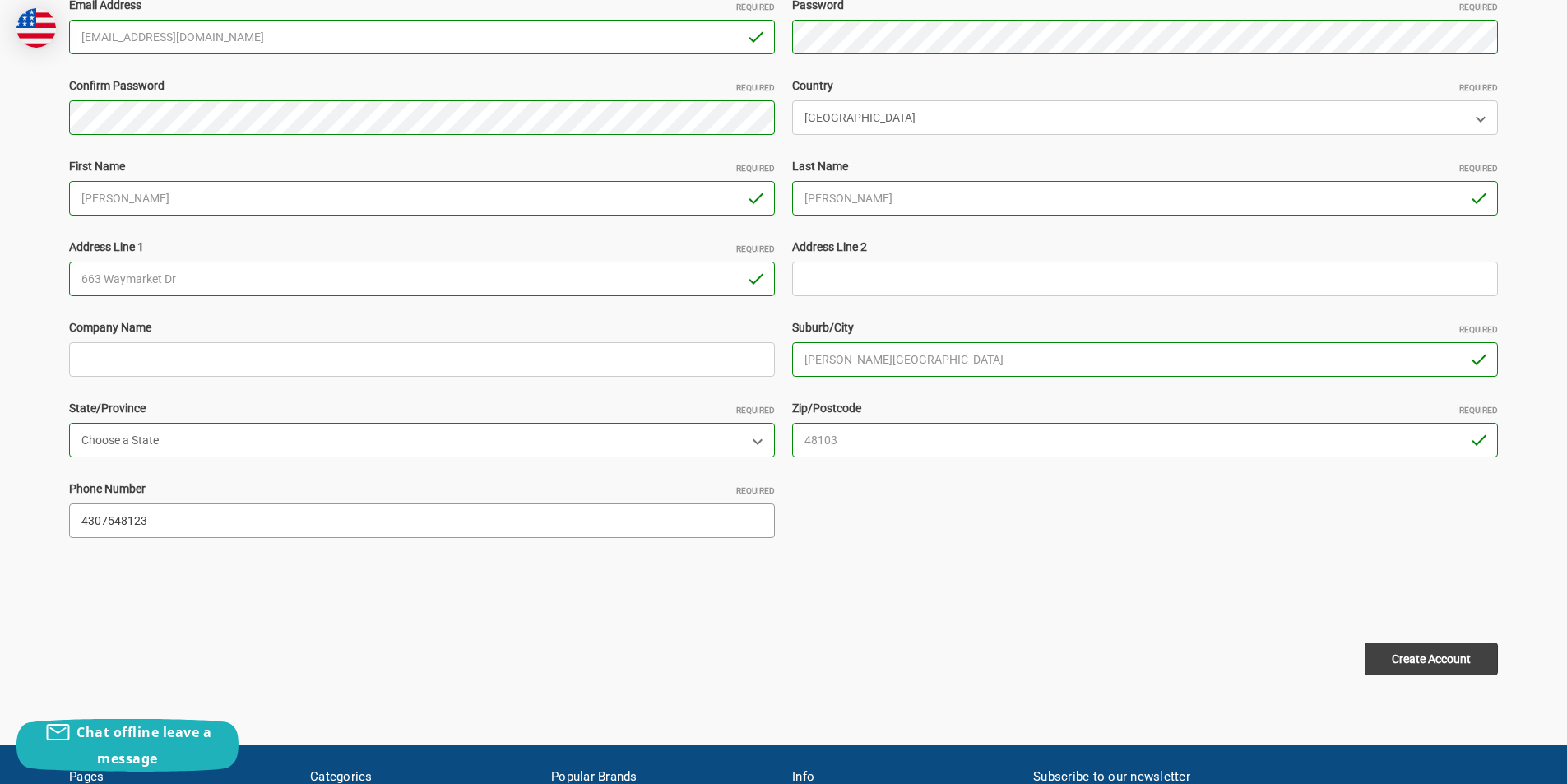
scroll to position [411, 0]
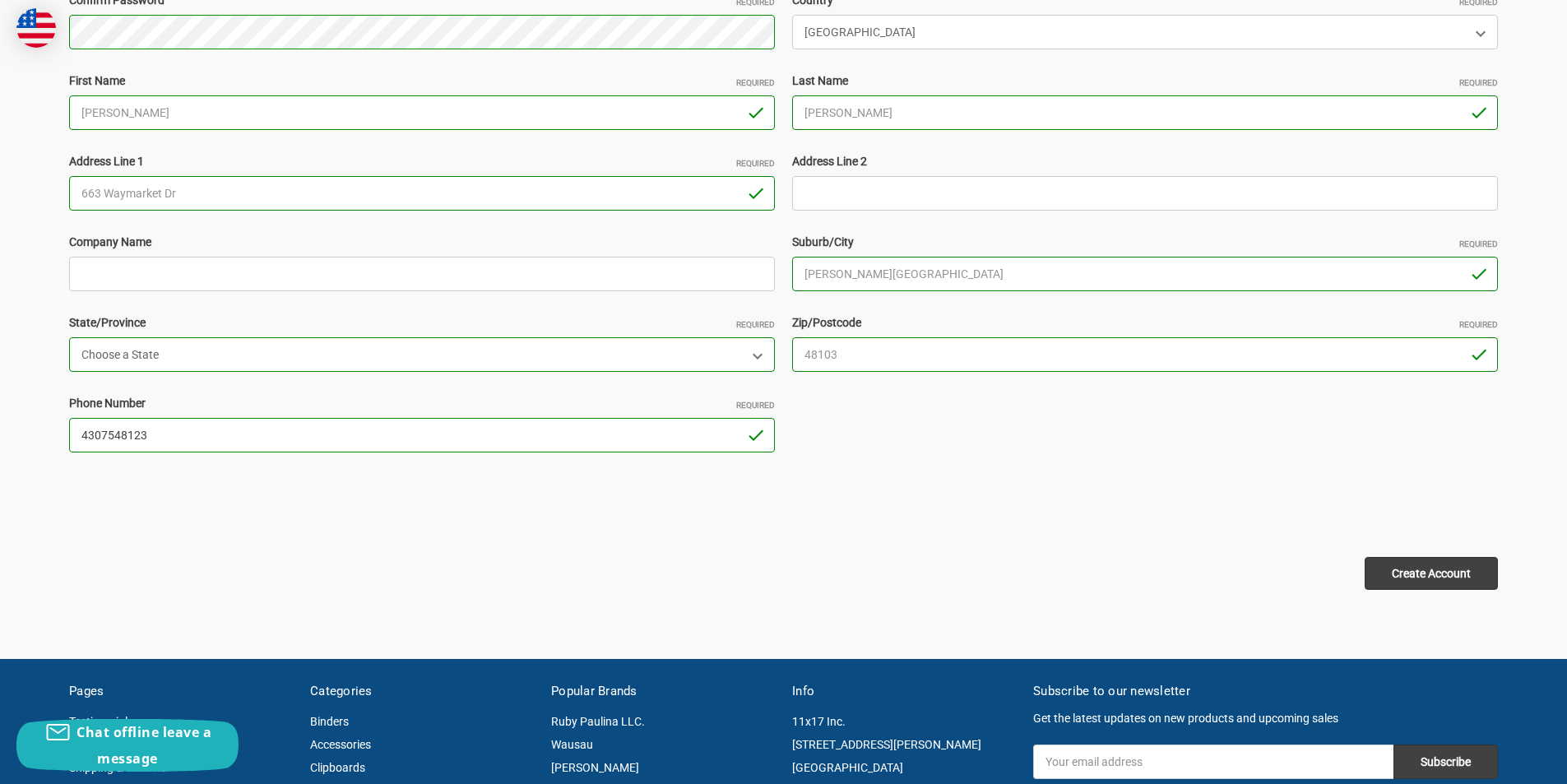
type input "4307548123"
click at [1456, 571] on input "Create Account" at bounding box center [1431, 573] width 133 height 33
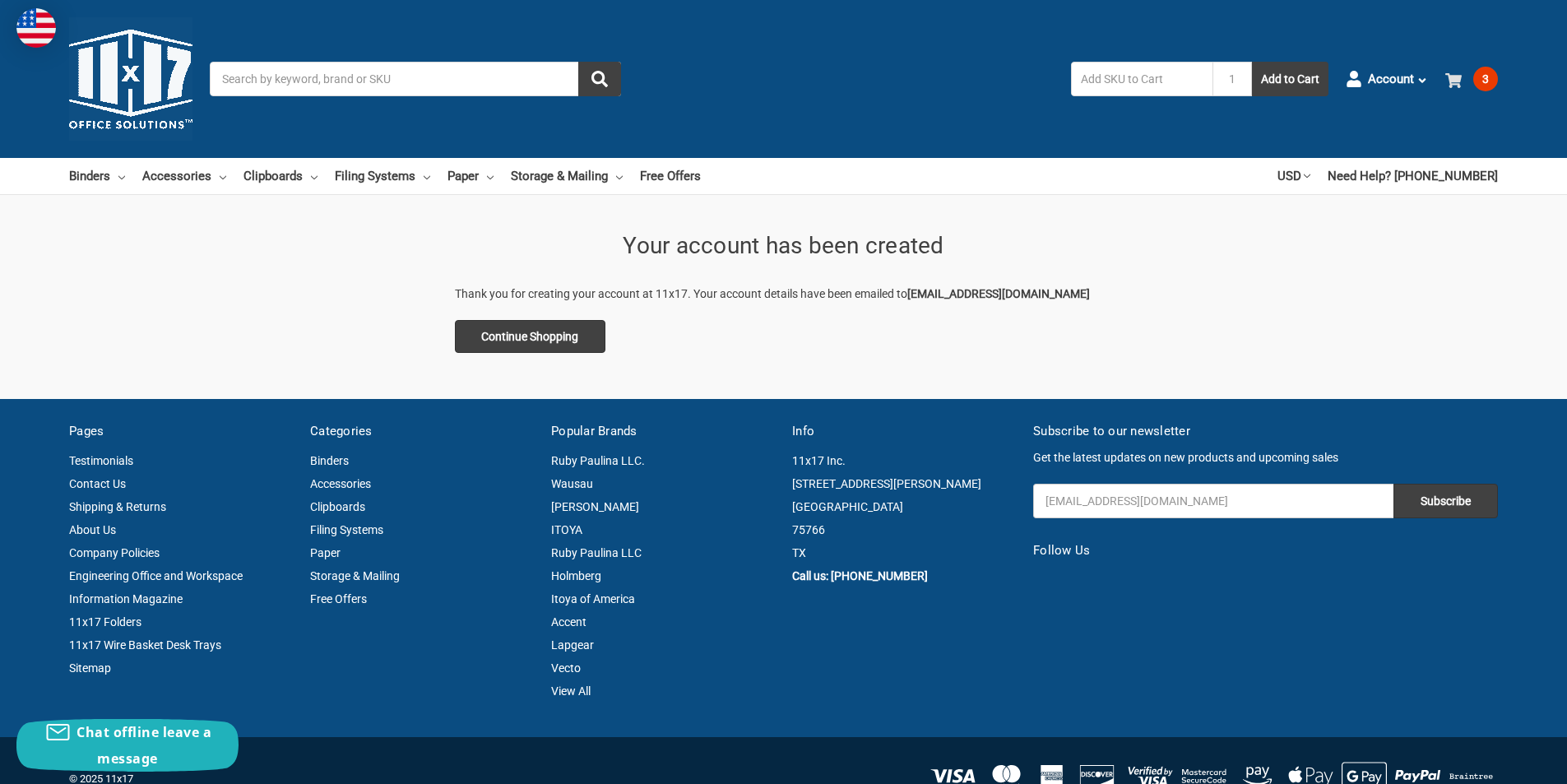
click at [1465, 65] on link "3" at bounding box center [1472, 79] width 53 height 43
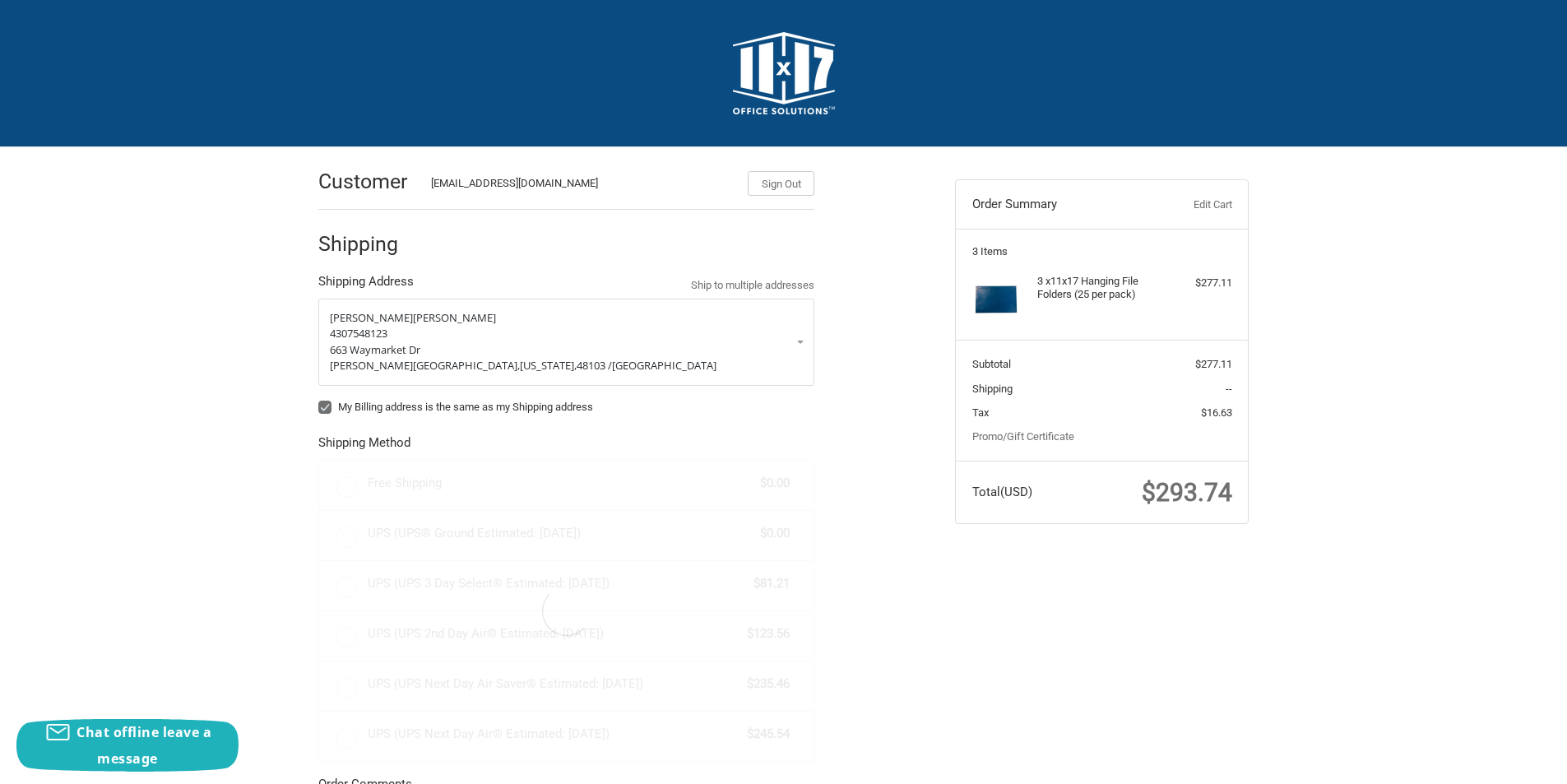
radio input "true"
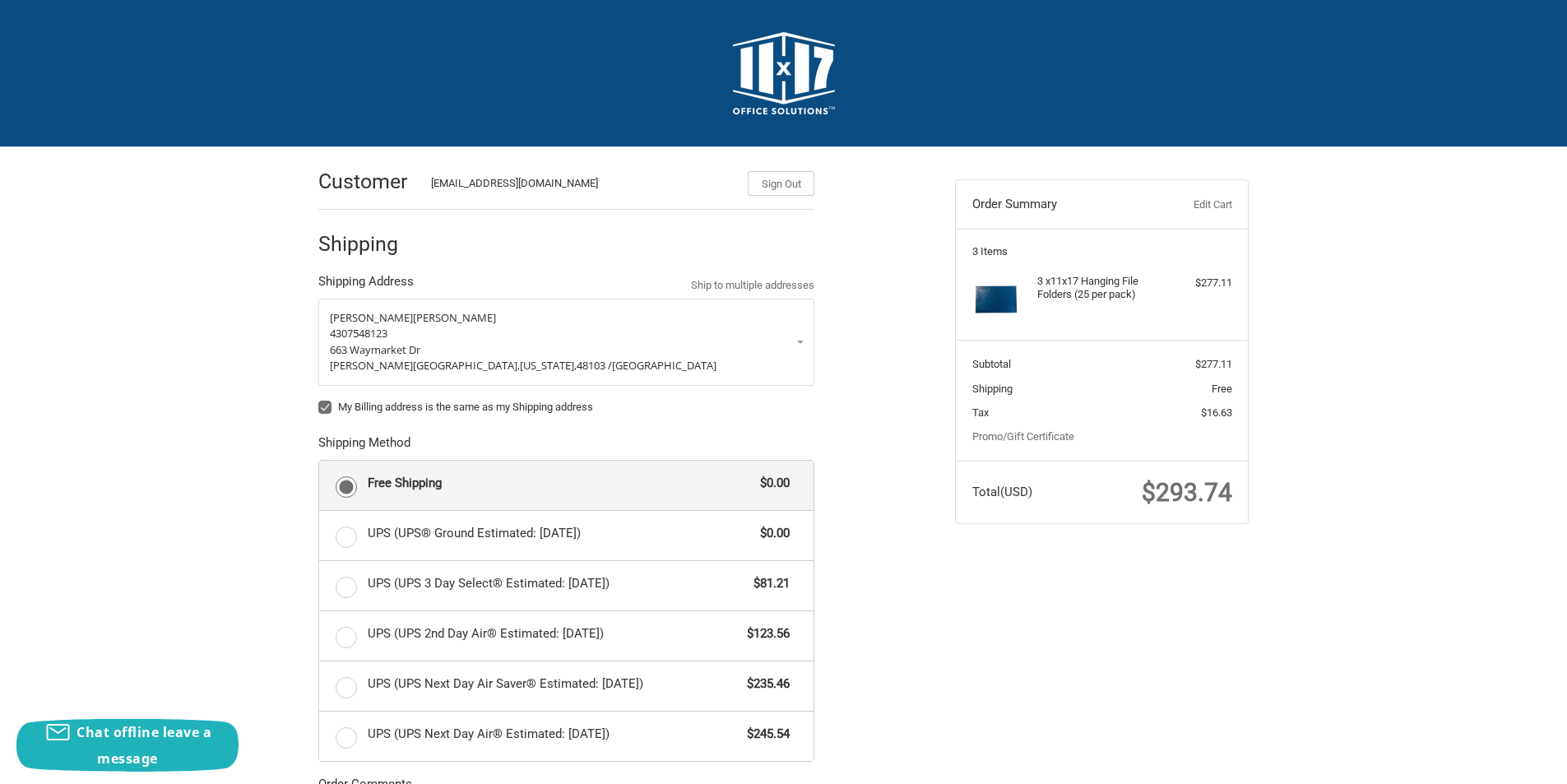
click at [403, 408] on label "My Billing address is the same as my Shipping address" at bounding box center [566, 407] width 496 height 13
click at [320, 400] on input "My Billing address is the same as my Shipping address" at bounding box center [319, 399] width 1 height 1
checkbox input "false"
